Goal: Find specific page/section: Find specific page/section

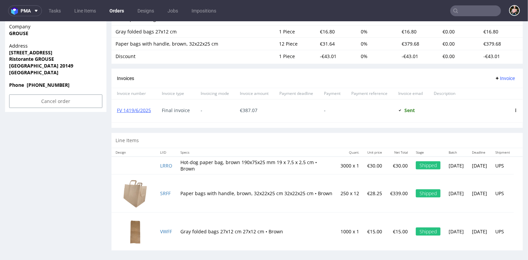
scroll to position [2, 0]
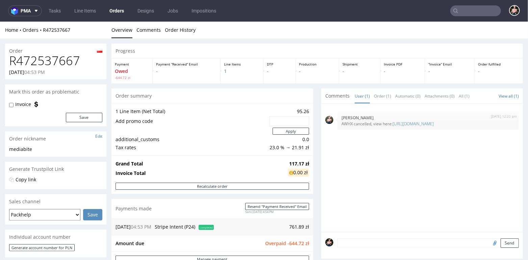
scroll to position [2, 0]
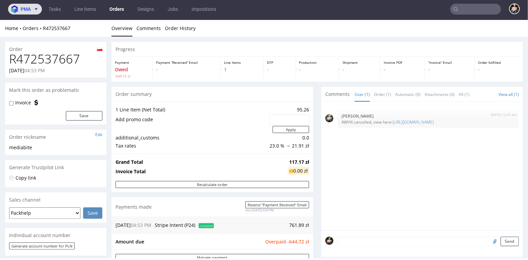
click at [27, 9] on span "pma" at bounding box center [26, 9] width 10 height 5
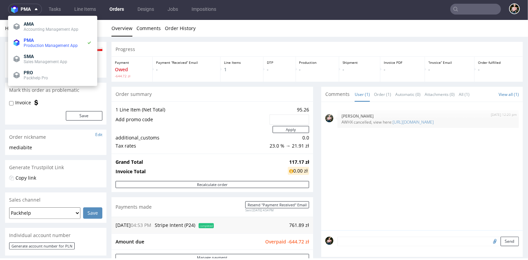
click at [118, 4] on link "Orders" at bounding box center [116, 9] width 23 height 11
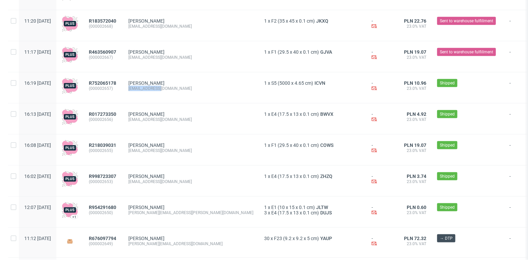
drag, startPoint x: 149, startPoint y: 91, endPoint x: 187, endPoint y: 92, distance: 38.2
click at [187, 91] on div "[EMAIL_ADDRESS][DOMAIN_NAME]" at bounding box center [190, 88] width 125 height 5
copy div "[EMAIL_ADDRESS][DOMAIN_NAME]"
click at [195, 91] on div "[EMAIL_ADDRESS][DOMAIN_NAME]" at bounding box center [190, 88] width 125 height 5
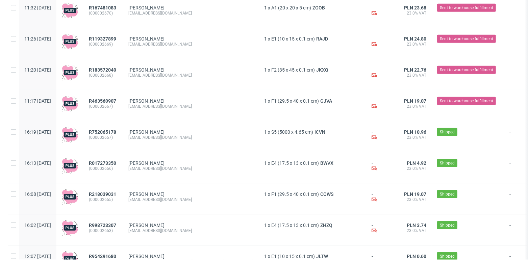
scroll to position [458, 0]
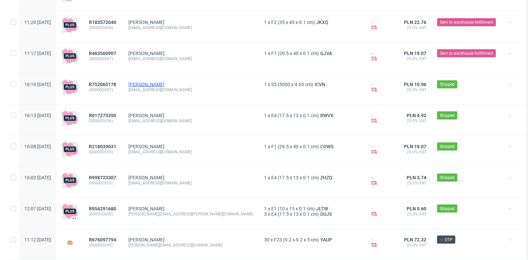
click at [160, 83] on link "Ola Bareja" at bounding box center [146, 84] width 36 height 5
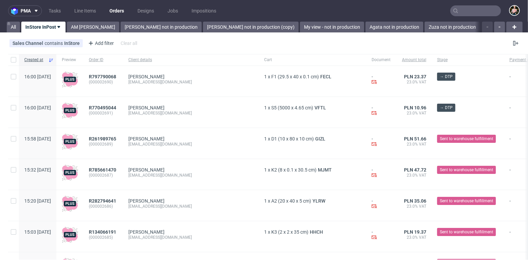
scroll to position [77, 0]
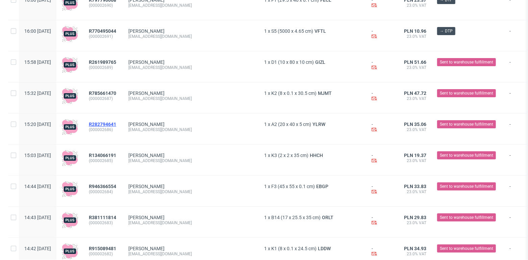
click at [116, 125] on span "R282794641" at bounding box center [102, 124] width 27 height 5
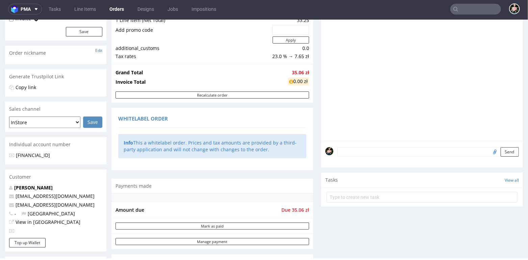
scroll to position [103, 0]
click at [30, 202] on link "dws_tws@onet.pl" at bounding box center [55, 205] width 79 height 6
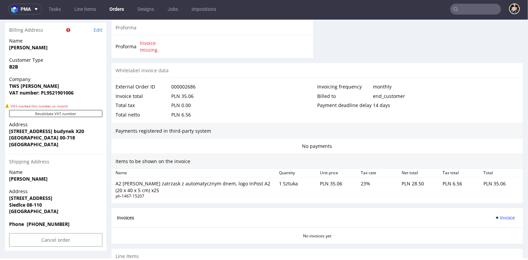
scroll to position [338, 0]
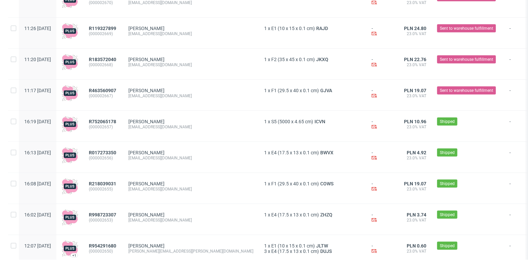
scroll to position [509, 0]
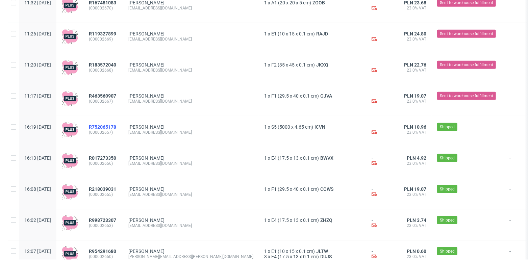
click at [116, 127] on span "R752065178" at bounding box center [102, 126] width 27 height 5
click at [116, 161] on span "R017273350" at bounding box center [102, 157] width 27 height 5
click at [116, 189] on span "R218039031" at bounding box center [102, 188] width 27 height 5
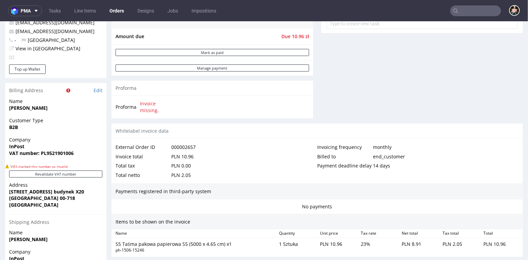
scroll to position [279, 0]
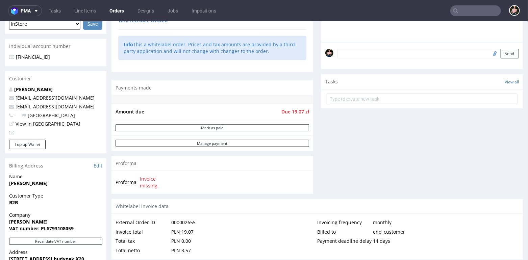
scroll to position [176, 0]
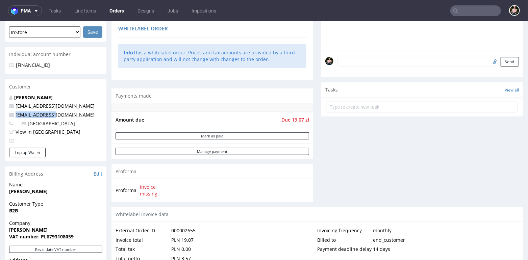
drag, startPoint x: 59, startPoint y: 114, endPoint x: 16, endPoint y: 114, distance: 42.9
click at [16, 114] on p "dws_tws@onet.pl" at bounding box center [55, 114] width 93 height 7
copy link "dws_tws@onet.pl"
click at [461, 8] on input "text" at bounding box center [475, 10] width 51 height 11
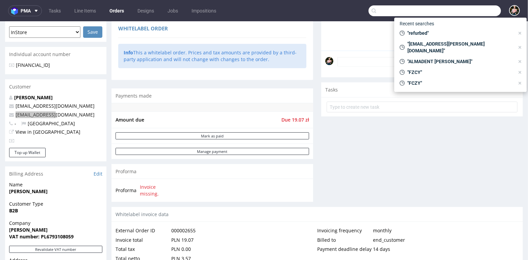
paste input "dws_tws@onet.pl"
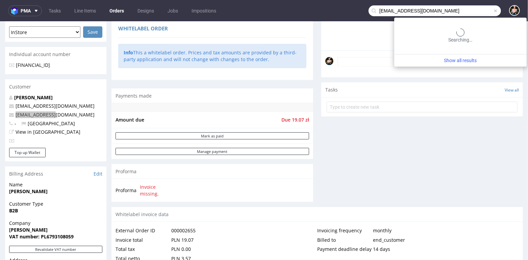
type input "dws_tws@onet.pl"
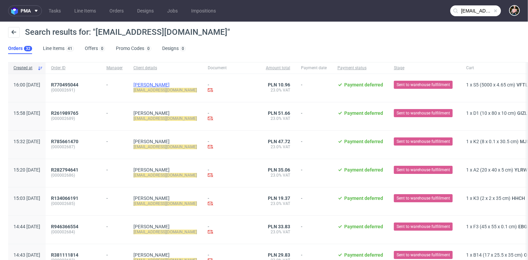
click at [170, 85] on link "Tomasz Szczekowski" at bounding box center [151, 84] width 36 height 5
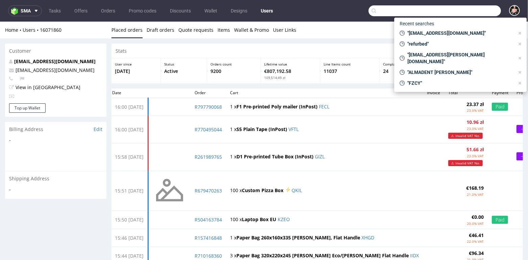
click at [484, 8] on input "text" at bounding box center [434, 10] width 132 height 11
paste input "Your Packhelp S.A. refund [#3499-4869]"
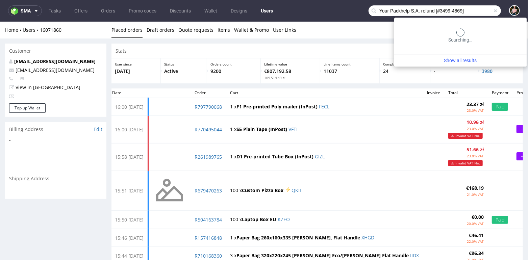
type input "Your Packhelp S.A. refund [#3499-4869]"
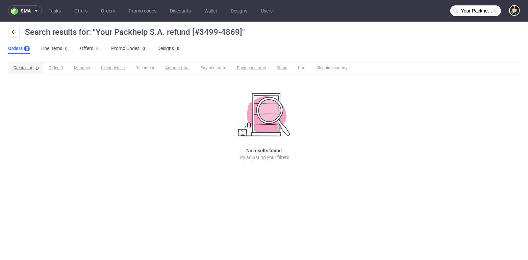
click at [494, 9] on span at bounding box center [495, 10] width 5 height 5
click at [472, 9] on input "text" at bounding box center [475, 10] width 51 height 11
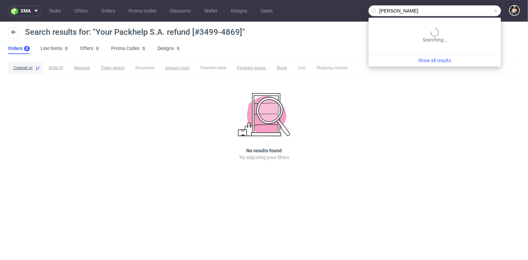
type input "adler"
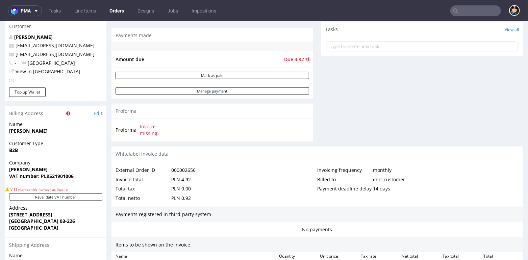
scroll to position [281, 0]
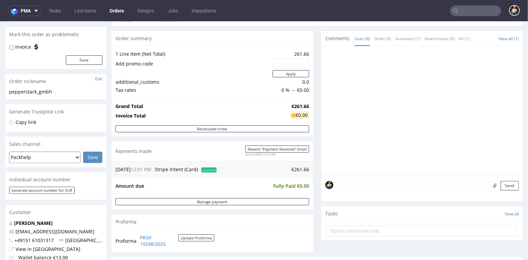
scroll to position [59, 0]
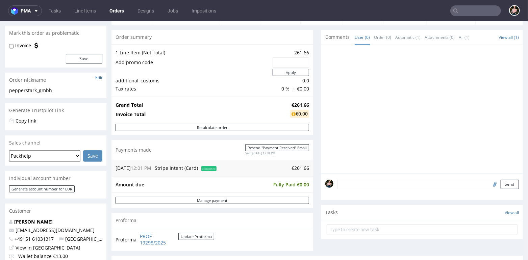
click at [470, 11] on input "text" at bounding box center [475, 10] width 51 height 11
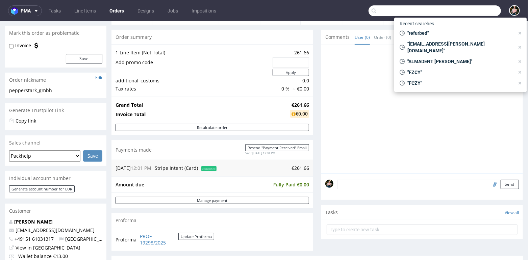
paste input "R156841348"
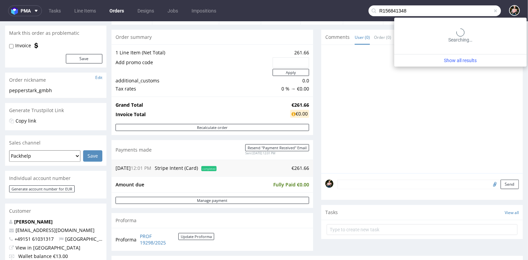
type input "R156841348"
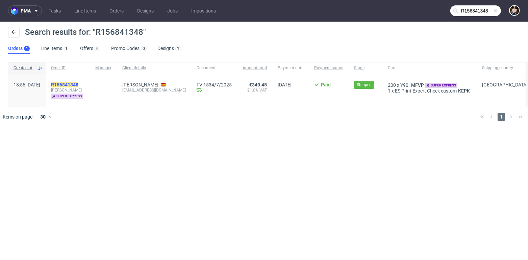
click at [78, 84] on mark "R156841348" at bounding box center [64, 84] width 27 height 5
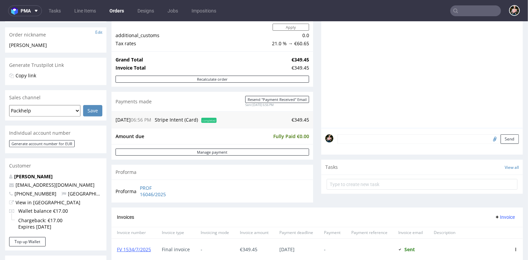
scroll to position [123, 0]
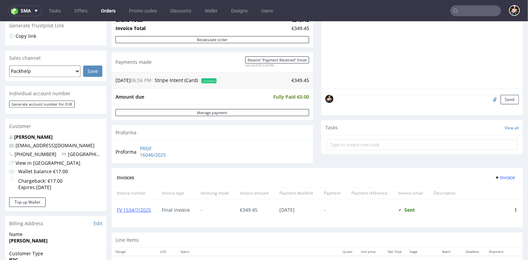
scroll to position [264, 0]
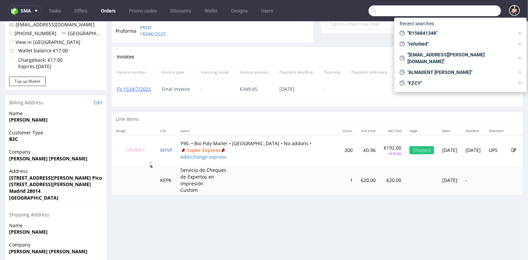
click at [473, 7] on input "text" at bounding box center [434, 10] width 132 height 11
paste input "office@adler-murten.ch"
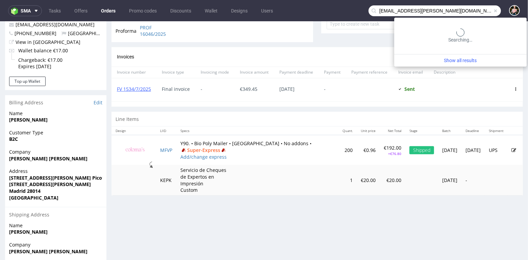
type input "office@adler-murten.ch"
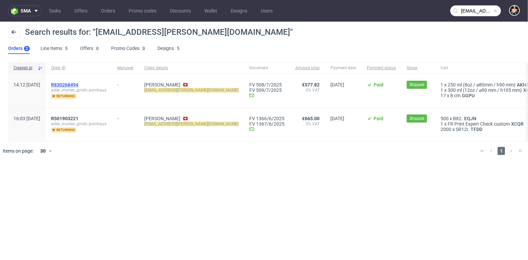
click at [78, 85] on span "R830268494" at bounding box center [64, 84] width 27 height 5
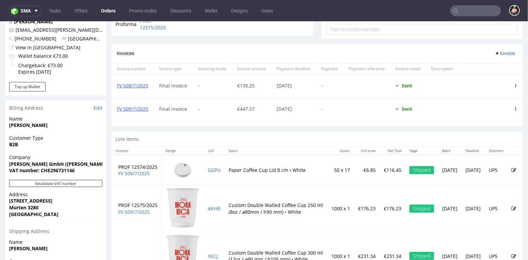
scroll to position [266, 0]
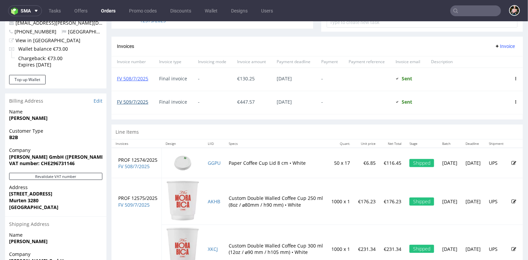
click at [137, 101] on link "FV 509/7/2025" at bounding box center [132, 101] width 31 height 6
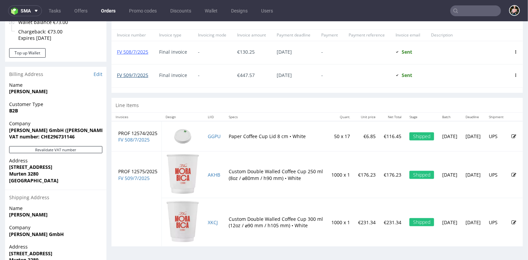
scroll to position [291, 0]
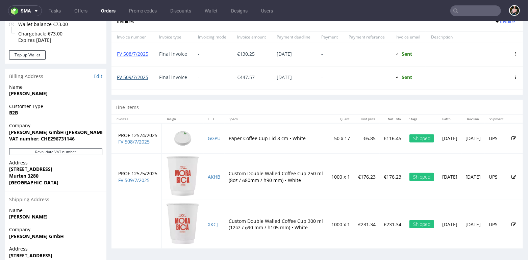
type input "office@adler-murten.ch"
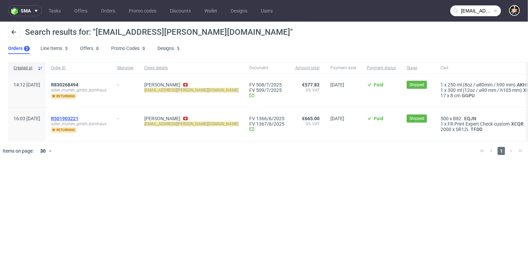
click at [78, 119] on span "R501903221" at bounding box center [64, 118] width 27 height 5
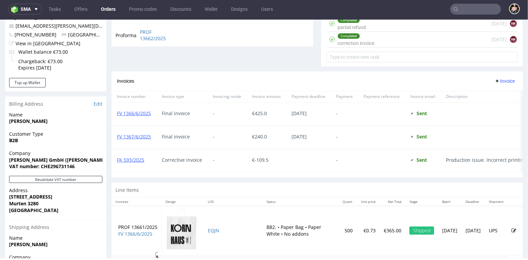
scroll to position [274, 0]
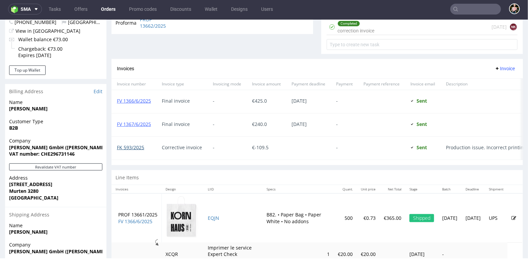
click at [130, 144] on link "FK 593/2025" at bounding box center [130, 147] width 27 height 6
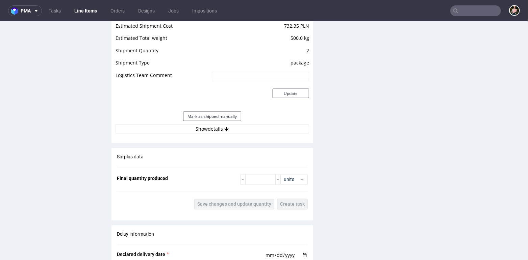
scroll to position [688, 0]
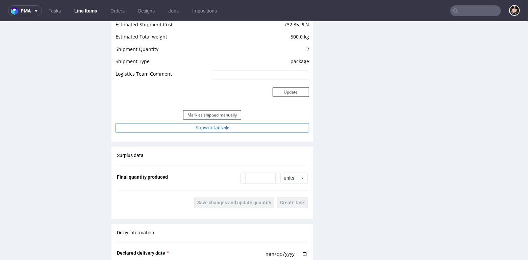
click at [217, 128] on button "Show details" at bounding box center [212, 127] width 194 height 9
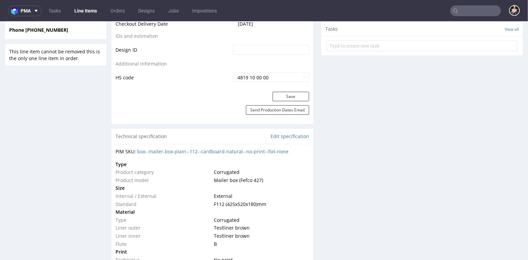
scroll to position [0, 0]
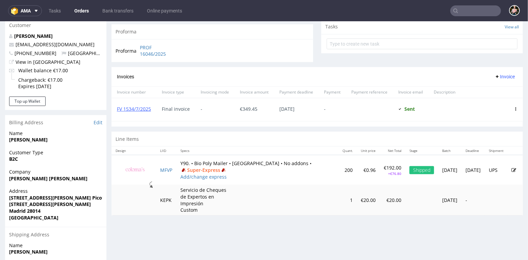
scroll to position [252, 0]
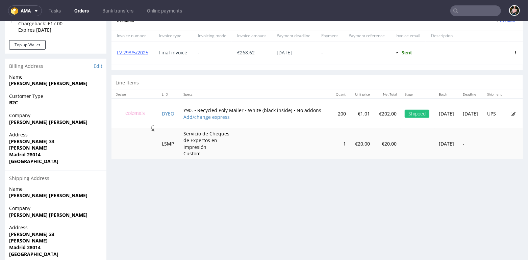
scroll to position [298, 0]
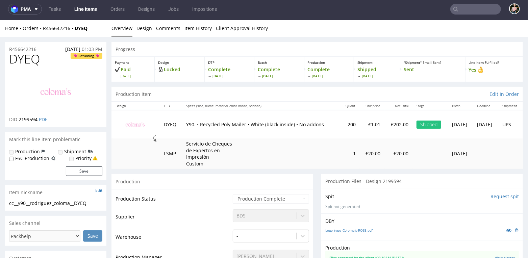
click at [464, 10] on input "text" at bounding box center [475, 9] width 51 height 11
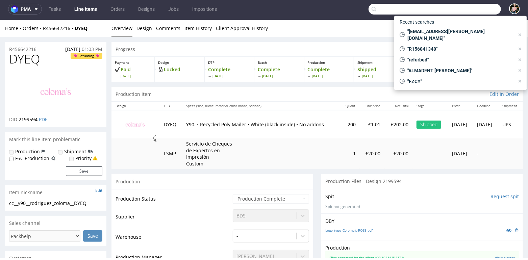
paste input "R234256904"
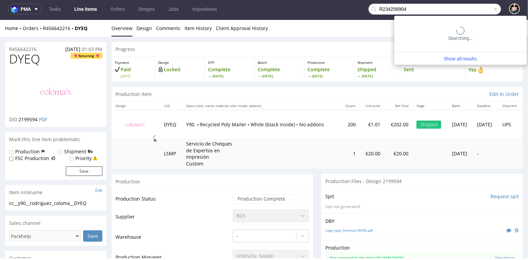
type input "R234256904"
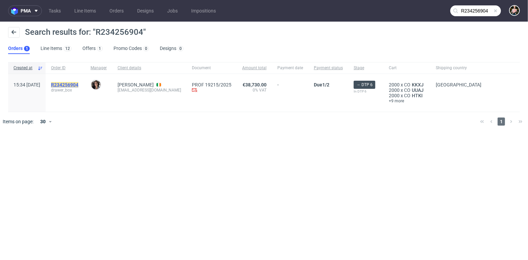
click at [76, 84] on mark "R234256904" at bounding box center [64, 84] width 27 height 5
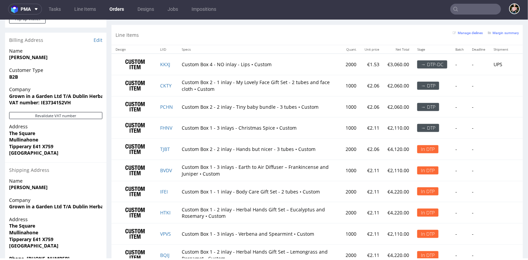
scroll to position [444, 0]
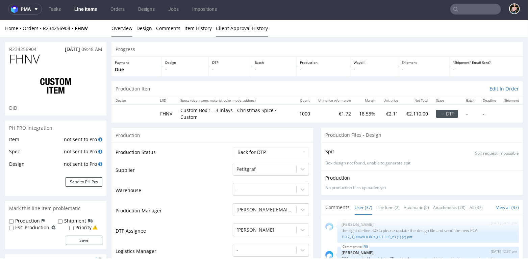
click at [225, 32] on link "Client Approval History" at bounding box center [242, 28] width 52 height 17
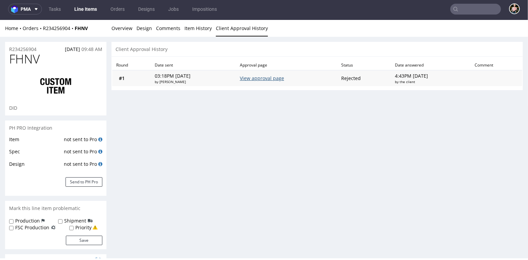
click at [270, 76] on link "View approval page" at bounding box center [262, 78] width 44 height 6
click at [116, 29] on link "Overview" at bounding box center [121, 28] width 21 height 17
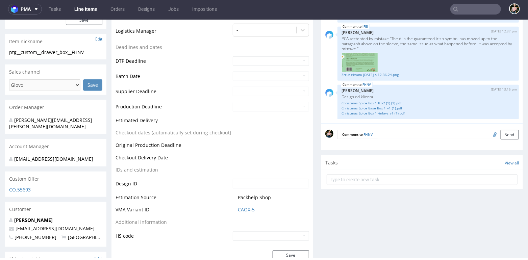
scroll to position [221, 0]
click at [389, 131] on form "Comment to FHNV Send" at bounding box center [427, 134] width 181 height 10
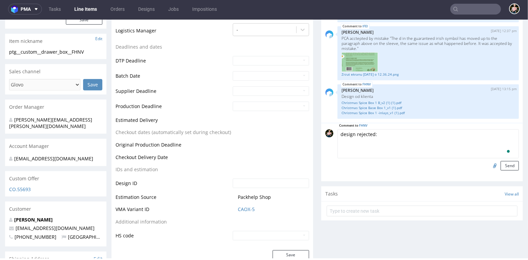
paste textarea "Hello, The attached designs are not the same as the label - these are not the C…"
click at [338, 144] on textarea "design rejected: Hello, The attached designs are not the same as the label - th…" at bounding box center [427, 143] width 181 height 29
type textarea "design rejected: Hello, The attached designs are not the same as the label - th…"
click at [507, 162] on button "Send" at bounding box center [509, 165] width 18 height 9
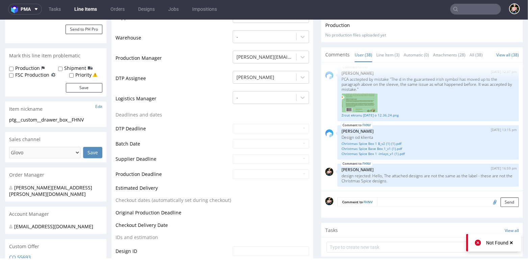
scroll to position [155, 0]
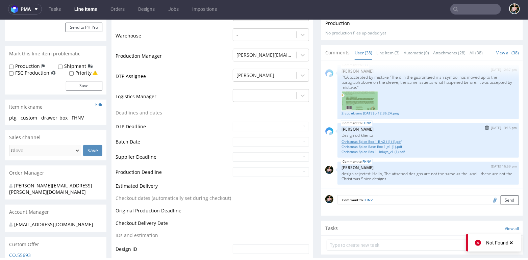
click at [355, 141] on link "Christmas Spice Box 1 B_v2 (1) (1).pdf" at bounding box center [427, 141] width 173 height 5
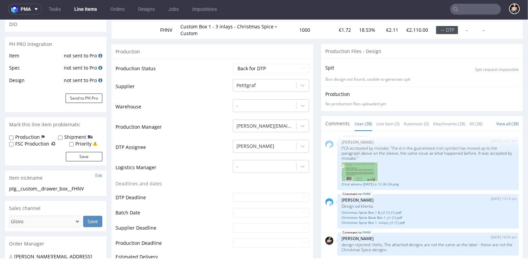
scroll to position [83, 0]
click at [472, 7] on input "text" at bounding box center [475, 9] width 51 height 11
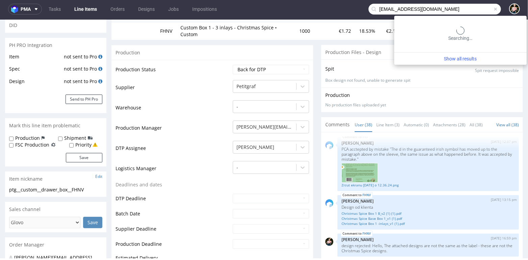
type input "[EMAIL_ADDRESS][DOMAIN_NAME]"
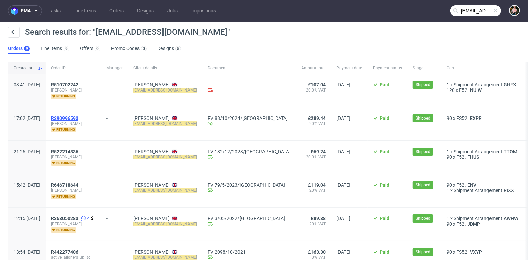
click at [78, 116] on span "R390996593" at bounding box center [64, 117] width 27 height 5
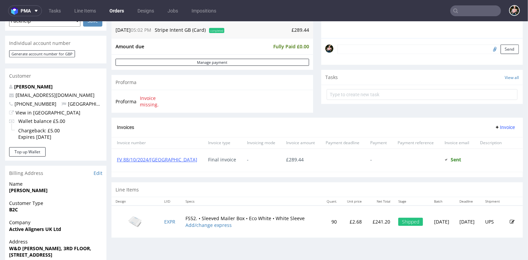
scroll to position [242, 0]
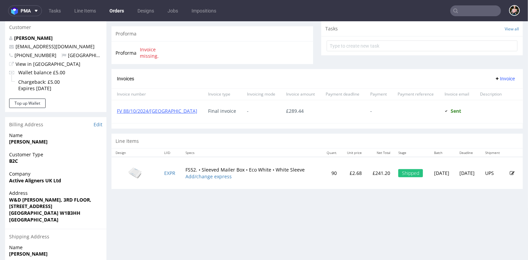
click at [136, 170] on img at bounding box center [135, 172] width 34 height 26
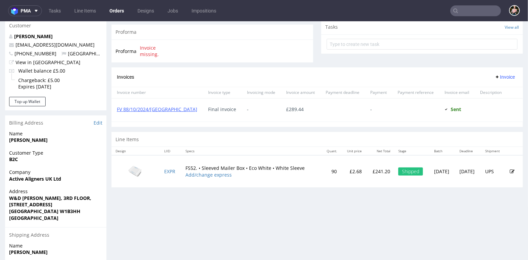
scroll to position [194, 0]
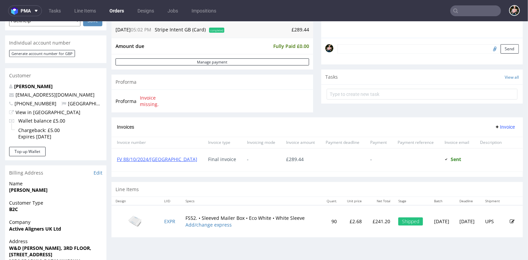
type input "[EMAIL_ADDRESS][DOMAIN_NAME]"
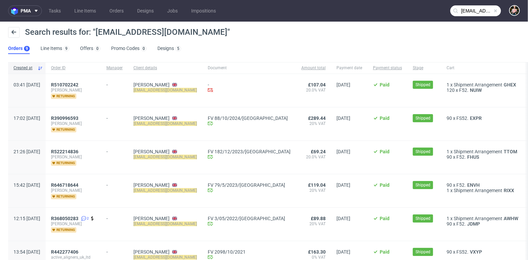
click at [493, 11] on span at bounding box center [495, 10] width 5 height 5
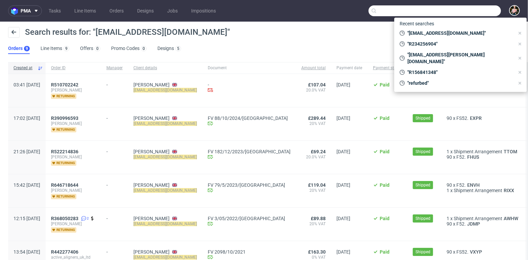
click at [473, 11] on input "text" at bounding box center [434, 10] width 132 height 11
paste input "[EMAIL_ADDRESS][DOMAIN_NAME]"
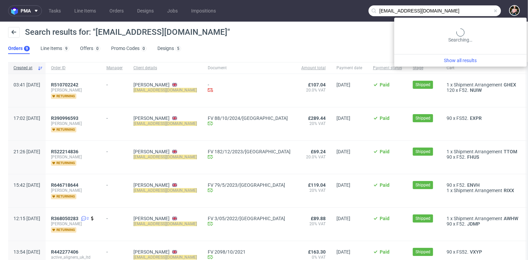
type input "[EMAIL_ADDRESS][DOMAIN_NAME]"
